Goal: Task Accomplishment & Management: Use online tool/utility

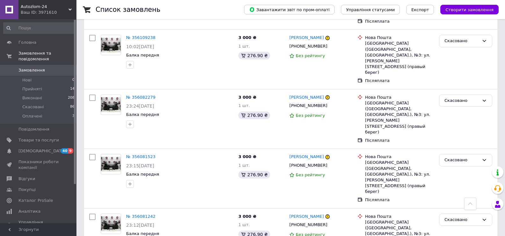
drag, startPoint x: 180, startPoint y: 163, endPoint x: 214, endPoint y: 142, distance: 39.6
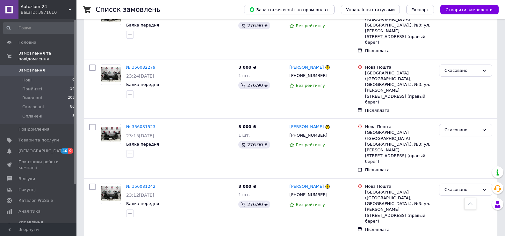
scroll to position [895, 0]
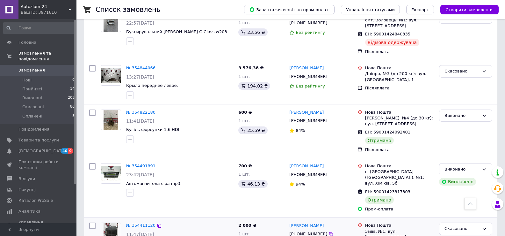
scroll to position [898, 0]
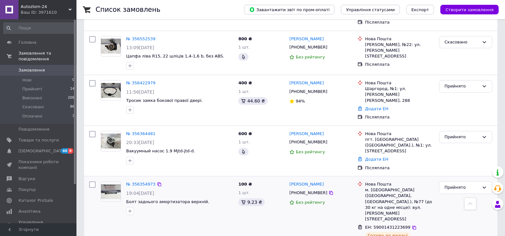
scroll to position [223, 0]
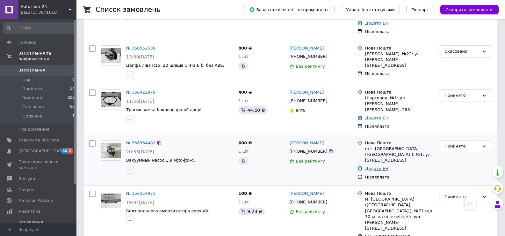
click at [372, 166] on link "Додати ЕН" at bounding box center [376, 168] width 23 height 5
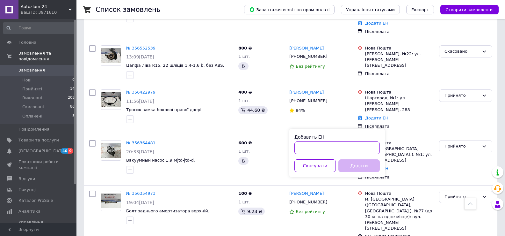
click at [326, 148] on input "Добавить ЕН" at bounding box center [337, 147] width 85 height 13
paste input "[CREDIT_CARD_NUMBER]"
type input "[CREDIT_CARD_NUMBER]"
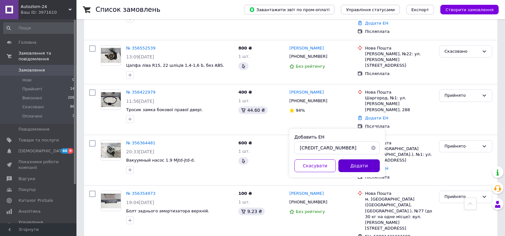
click at [352, 165] on button "Додати" at bounding box center [359, 165] width 41 height 13
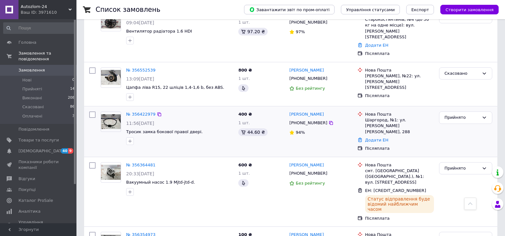
scroll to position [191, 0]
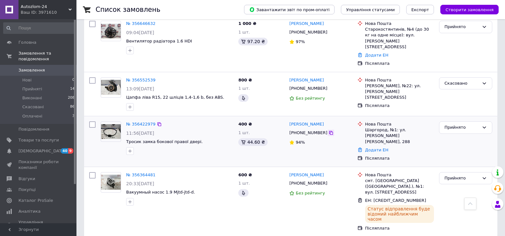
click at [329, 130] on icon at bounding box center [331, 132] width 5 height 5
click at [329, 131] on icon at bounding box center [331, 133] width 4 height 4
drag, startPoint x: 289, startPoint y: 98, endPoint x: 322, endPoint y: 98, distance: 33.2
click at [322, 129] on div "[PHONE_NUMBER]" at bounding box center [321, 132] width 64 height 7
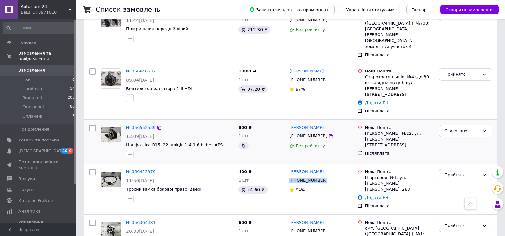
scroll to position [128, 0]
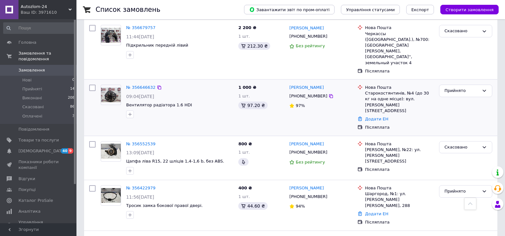
click at [287, 82] on div "[PERSON_NAME] [PHONE_NUMBER] 97%" at bounding box center [321, 107] width 68 height 51
drag, startPoint x: 287, startPoint y: 73, endPoint x: 305, endPoint y: 72, distance: 17.9
click at [305, 82] on div "[PERSON_NAME] [PHONE_NUMBER] 97%" at bounding box center [321, 107] width 68 height 51
copy div "[PHONE_NUMBER]"
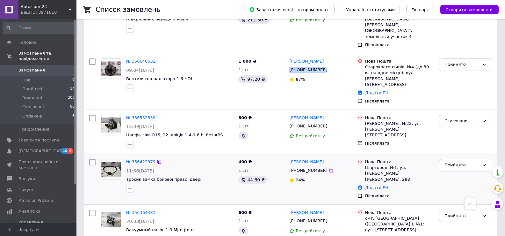
scroll to position [159, 0]
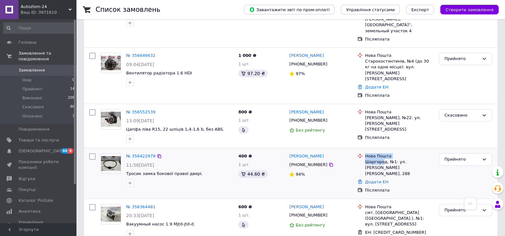
drag, startPoint x: 363, startPoint y: 128, endPoint x: 383, endPoint y: 129, distance: 20.1
click at [383, 153] on div "[GEOGRAPHIC_DATA], №1: ул. [PERSON_NAME] [PERSON_NAME], 288" at bounding box center [396, 164] width 79 height 23
click at [436, 112] on div "№ 356552539 13:09[DATE] Цапфа ліва R15, 22 шліців 1,4-1,6 b, без ABS. 800 ₴ 1 ш…" at bounding box center [291, 126] width 414 height 44
drag, startPoint x: 362, startPoint y: 128, endPoint x: 381, endPoint y: 128, distance: 19.1
click at [381, 153] on div "[GEOGRAPHIC_DATA], №1: ул. [PERSON_NAME] [PERSON_NAME], 288" at bounding box center [396, 164] width 79 height 23
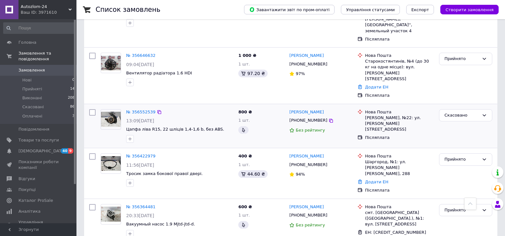
click at [430, 107] on div "Нова Пошта [PERSON_NAME], №22: ул. [PERSON_NAME][STREET_ADDRESS] Післяплата" at bounding box center [396, 126] width 82 height 39
click at [364, 153] on div "[GEOGRAPHIC_DATA], №1: ул. [PERSON_NAME] [PERSON_NAME], 288" at bounding box center [399, 164] width 71 height 23
click at [366, 159] on div "Шаргород, №1: ул. [PERSON_NAME] [PERSON_NAME], 288" at bounding box center [399, 168] width 69 height 18
click at [368, 159] on div "Шаргород, №1: ул. [PERSON_NAME] [PERSON_NAME], 288" at bounding box center [399, 168] width 69 height 18
copy div "[GEOGRAPHIC_DATA]"
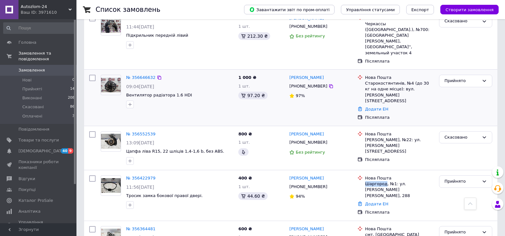
scroll to position [128, 0]
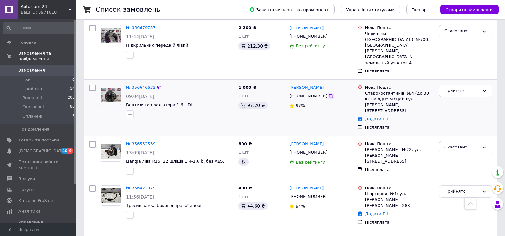
click at [329, 94] on icon at bounding box center [331, 96] width 4 height 4
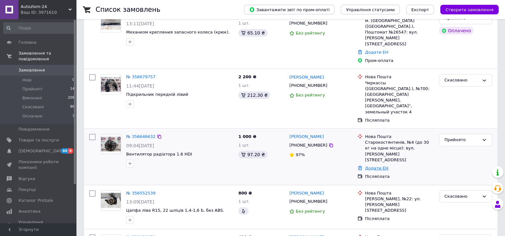
scroll to position [64, 0]
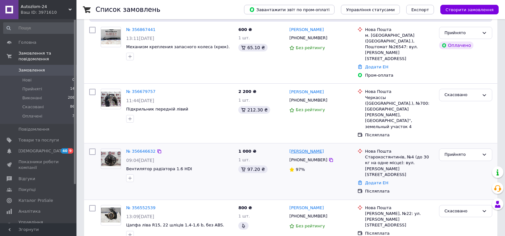
drag, startPoint x: 337, startPoint y: 126, endPoint x: 305, endPoint y: 129, distance: 32.6
click at [305, 148] on div "[PERSON_NAME]" at bounding box center [321, 151] width 64 height 7
copy link "[PERSON_NAME]"
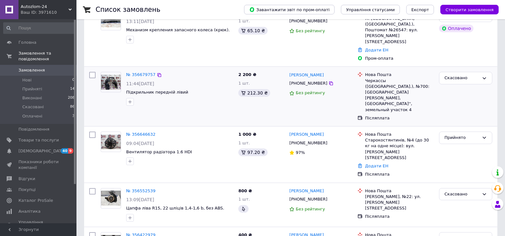
scroll to position [96, 0]
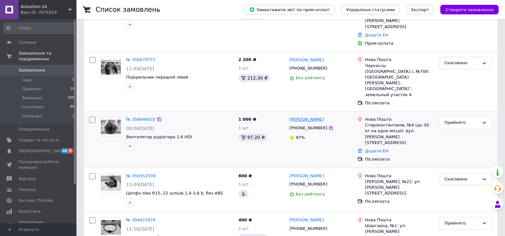
copy link "[PERSON_NAME]"
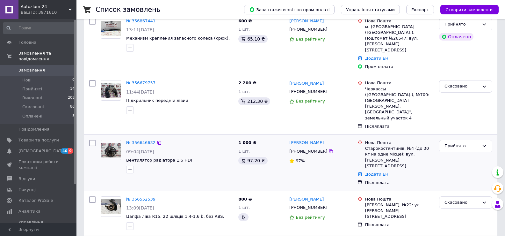
scroll to position [73, 0]
click at [375, 171] on link "Додати ЕН" at bounding box center [376, 173] width 23 height 5
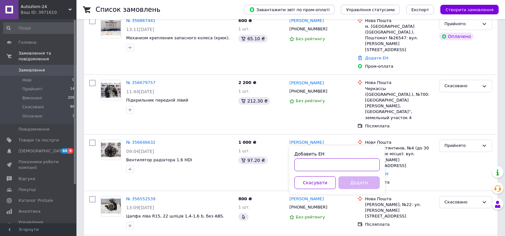
click at [337, 165] on input "Добавить ЕН" at bounding box center [337, 164] width 85 height 13
type input "59001432208565"
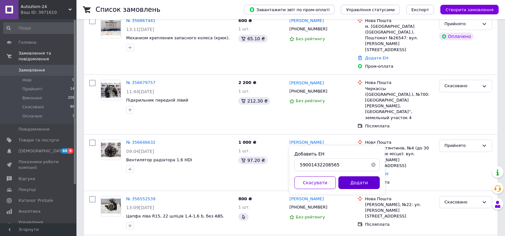
click at [357, 180] on button "Додати" at bounding box center [359, 182] width 41 height 13
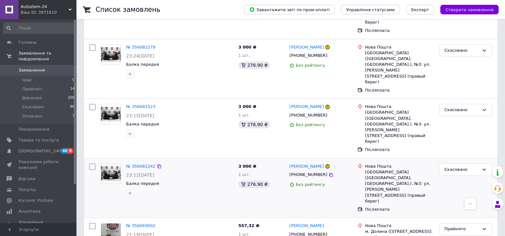
scroll to position [918, 0]
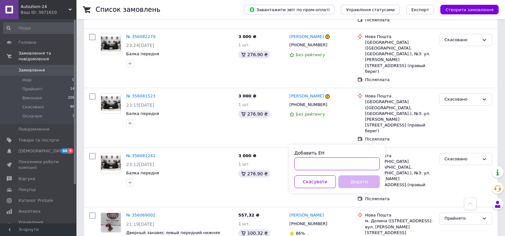
click at [323, 161] on input "Добавить ЕН" at bounding box center [337, 163] width 85 height 13
